Goal: Information Seeking & Learning: Learn about a topic

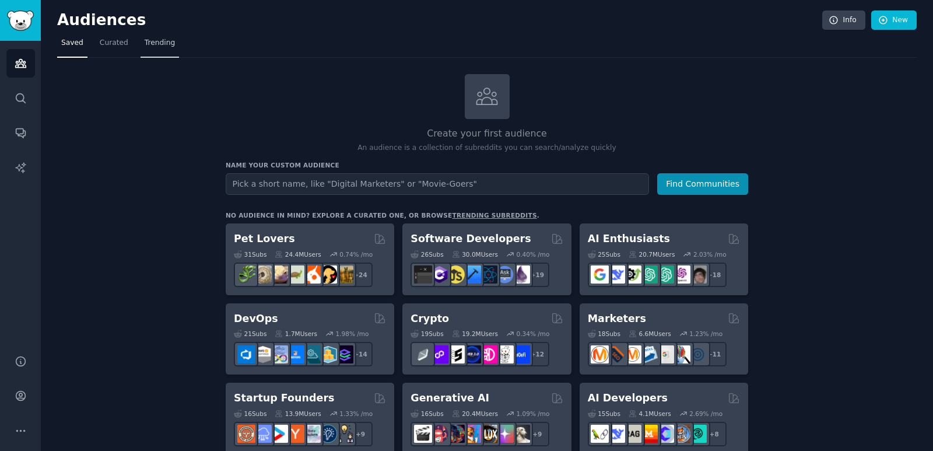
click at [165, 43] on span "Trending" at bounding box center [160, 43] width 30 height 11
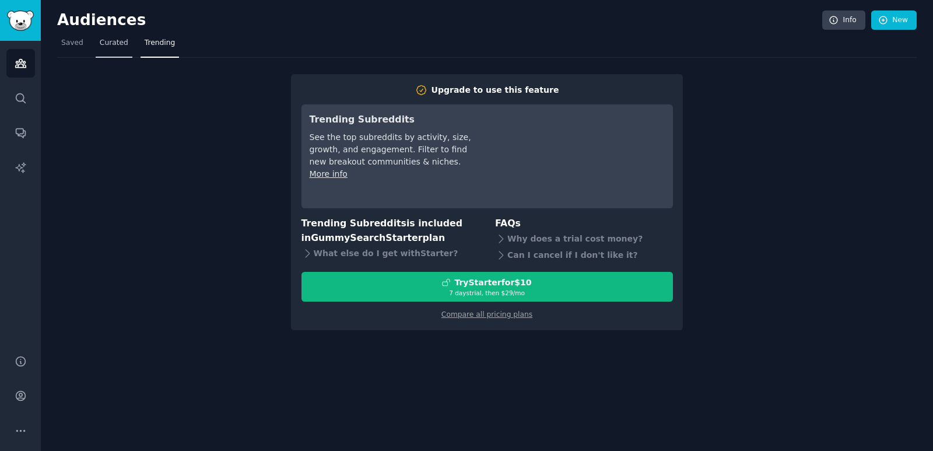
click at [111, 43] on span "Curated" at bounding box center [114, 43] width 29 height 11
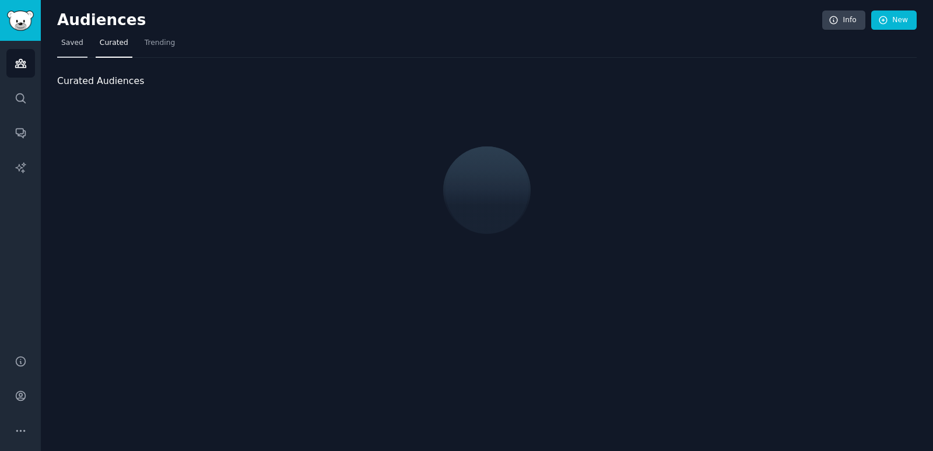
click at [65, 47] on span "Saved" at bounding box center [72, 43] width 22 height 11
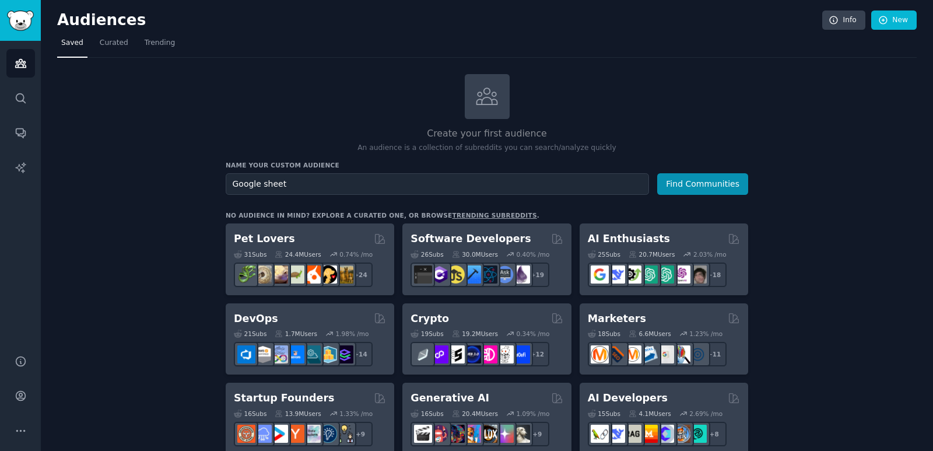
type input "Google sheet"
click at [657, 173] on button "Find Communities" at bounding box center [702, 184] width 91 height 22
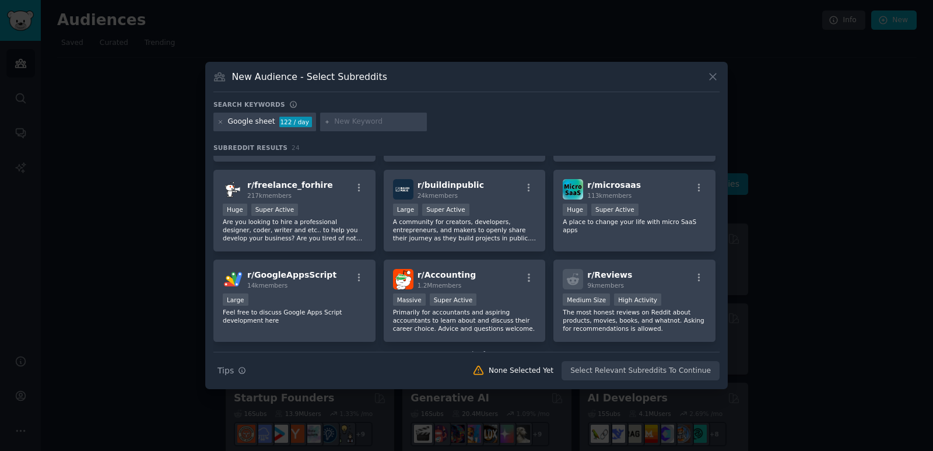
scroll to position [521, 0]
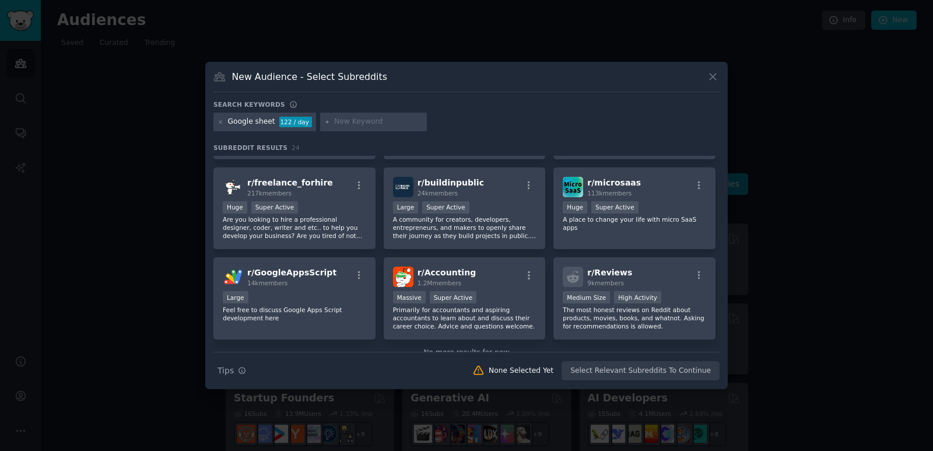
click at [716, 71] on icon at bounding box center [713, 77] width 12 height 12
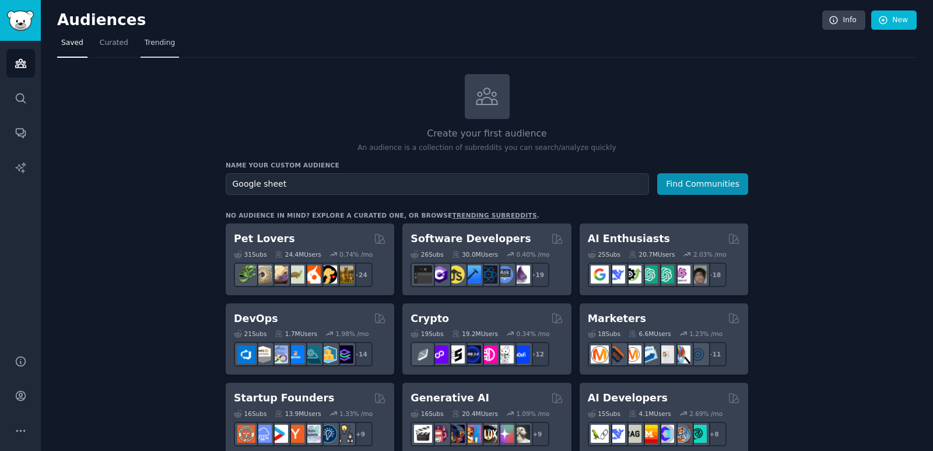
click at [155, 46] on span "Trending" at bounding box center [160, 43] width 30 height 11
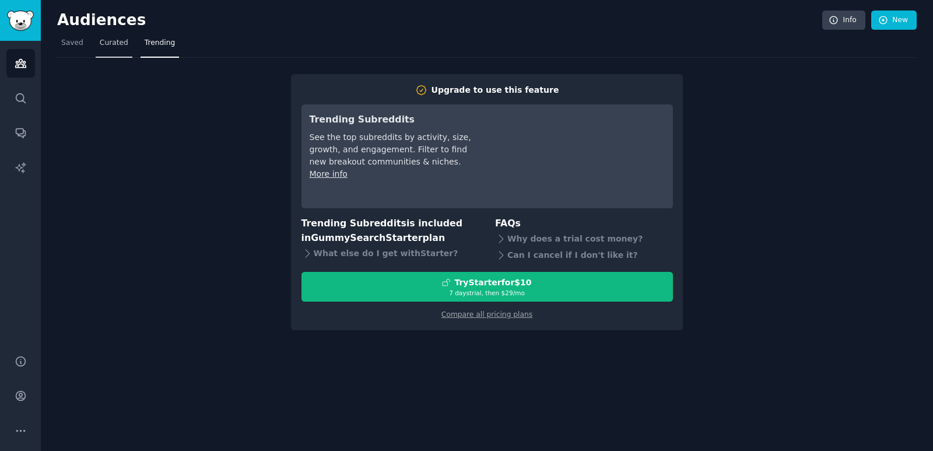
click at [104, 49] on link "Curated" at bounding box center [114, 46] width 37 height 24
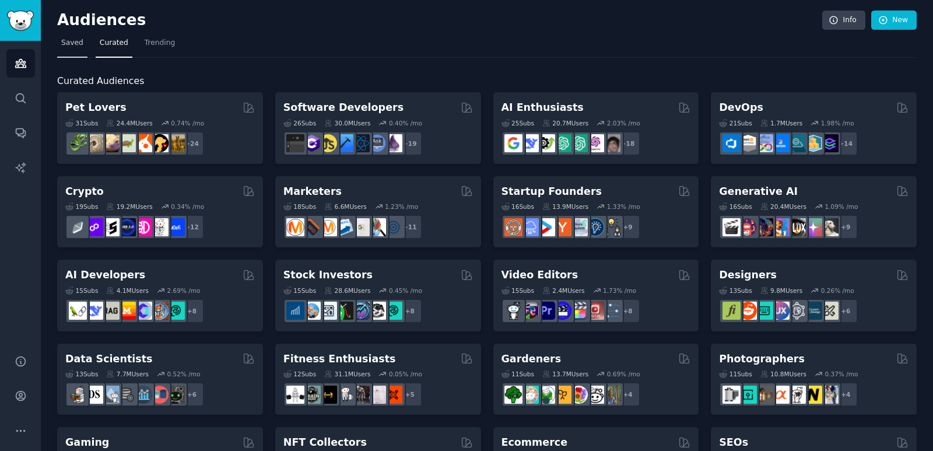
click at [73, 43] on span "Saved" at bounding box center [72, 43] width 22 height 11
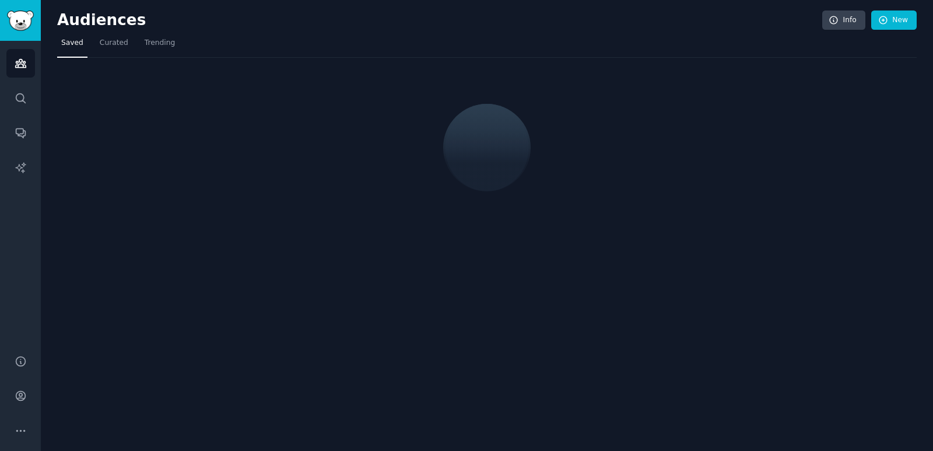
click at [130, 46] on nav "Saved Curated Trending" at bounding box center [487, 46] width 860 height 24
click at [115, 46] on span "Curated" at bounding box center [114, 43] width 29 height 11
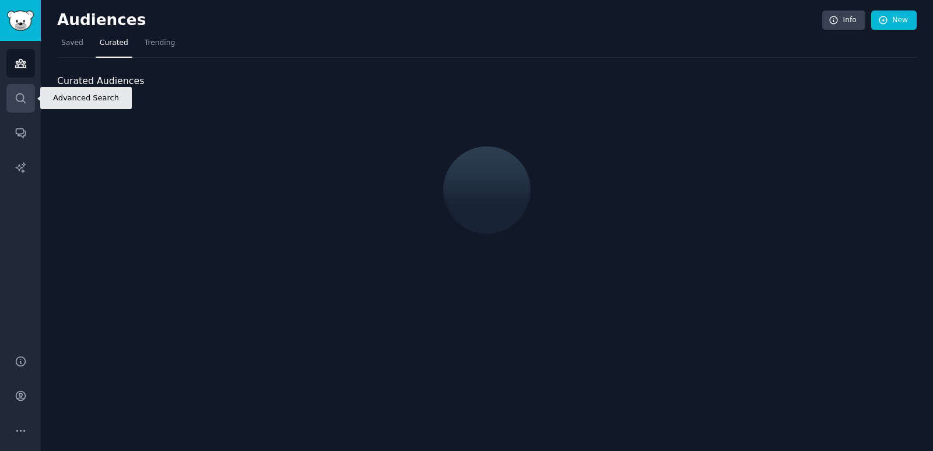
click at [22, 102] on icon "Sidebar" at bounding box center [21, 98] width 12 height 12
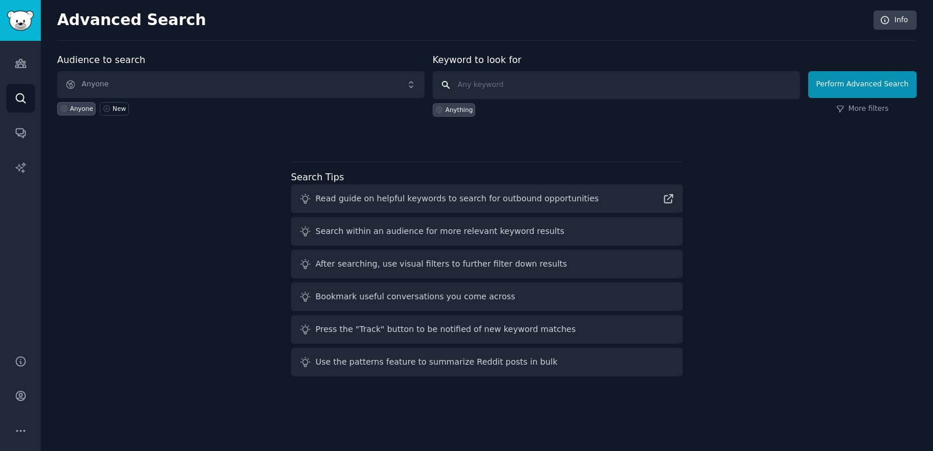
click at [533, 83] on input "text" at bounding box center [617, 85] width 368 height 28
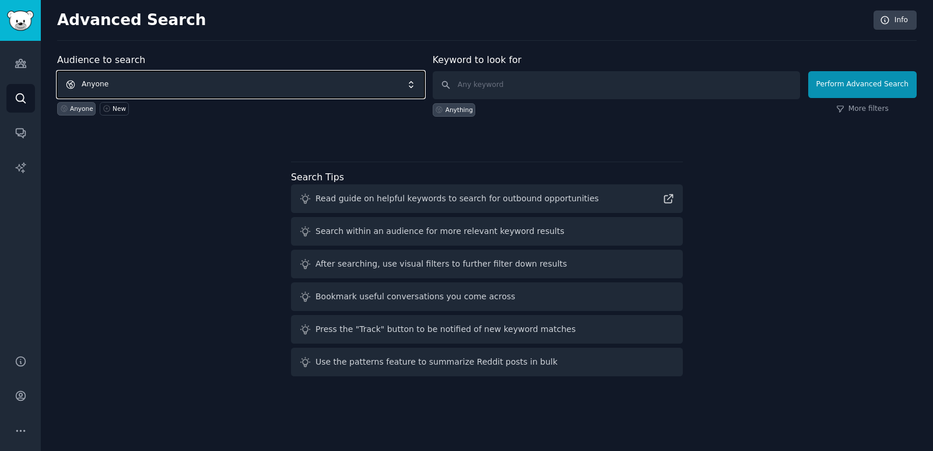
click at [171, 85] on span "Anyone" at bounding box center [241, 84] width 368 height 27
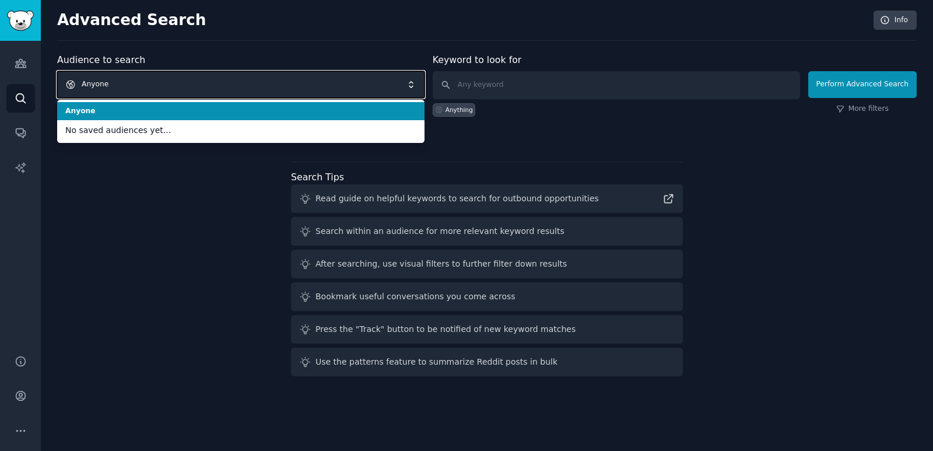
click at [171, 85] on span "Anyone" at bounding box center [241, 84] width 368 height 27
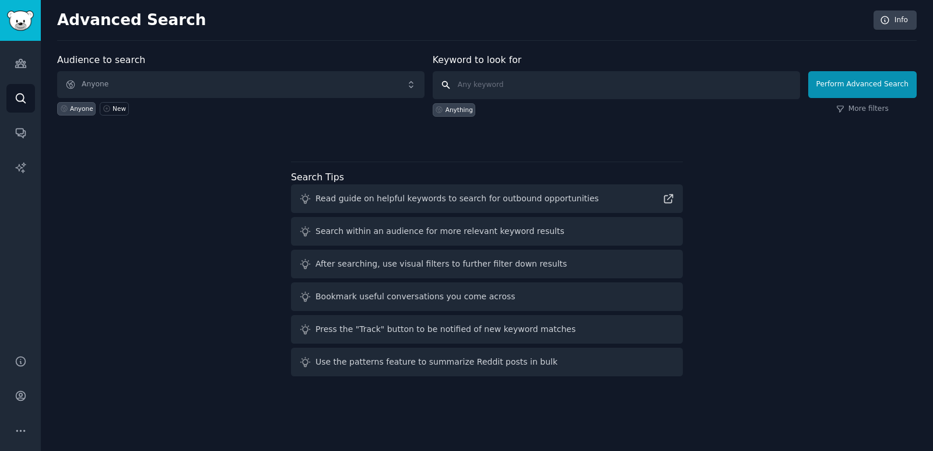
click at [496, 83] on input "text" at bounding box center [617, 85] width 368 height 28
type input "exceel"
click button "Perform Advanced Search" at bounding box center [863, 84] width 109 height 27
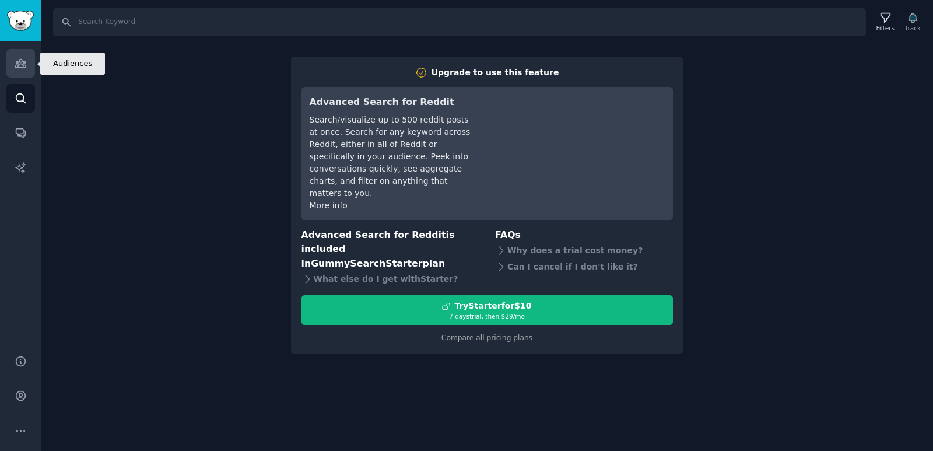
click at [18, 64] on icon "Sidebar" at bounding box center [20, 64] width 11 height 8
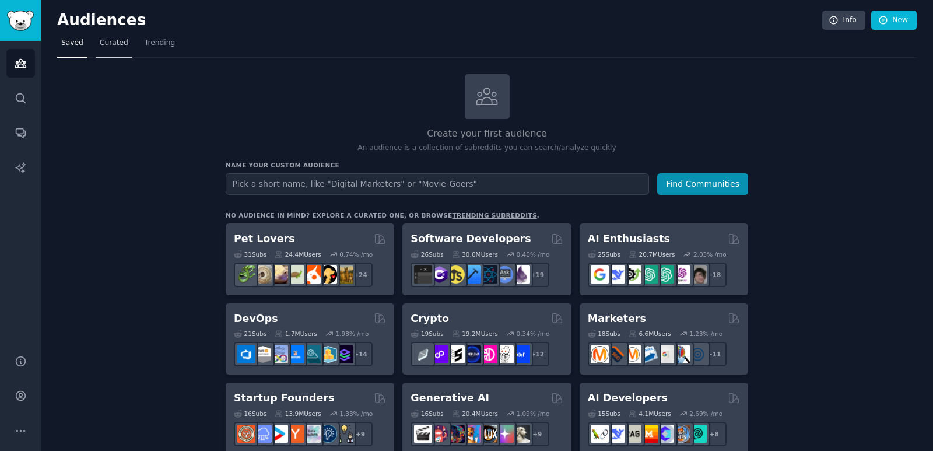
click at [113, 41] on span "Curated" at bounding box center [114, 43] width 29 height 11
